Goal: Information Seeking & Learning: Check status

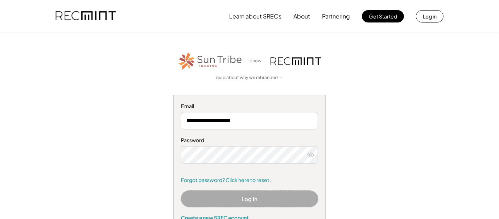
click at [281, 198] on button "Log In" at bounding box center [249, 199] width 137 height 16
click at [236, 199] on button "Log In" at bounding box center [249, 199] width 137 height 16
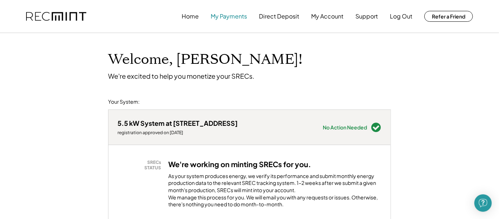
click at [227, 18] on button "My Payments" at bounding box center [229, 16] width 36 height 15
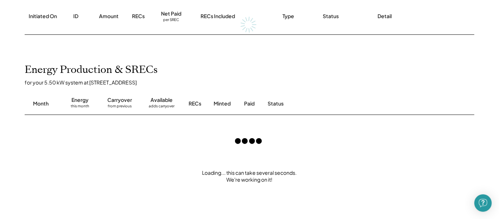
scroll to position [118, 0]
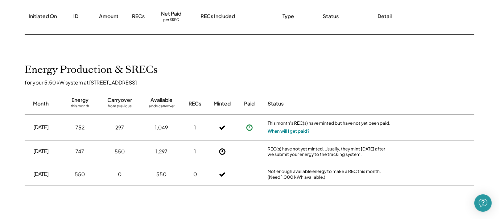
click at [294, 133] on button "When will I get paid?" at bounding box center [289, 131] width 42 height 7
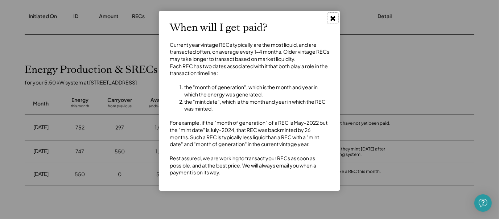
click at [333, 18] on use at bounding box center [332, 18] width 5 height 5
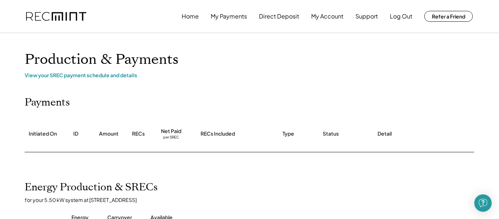
scroll to position [0, 0]
click at [399, 17] on button "Log Out" at bounding box center [401, 16] width 22 height 15
